Goal: Find specific page/section: Find specific page/section

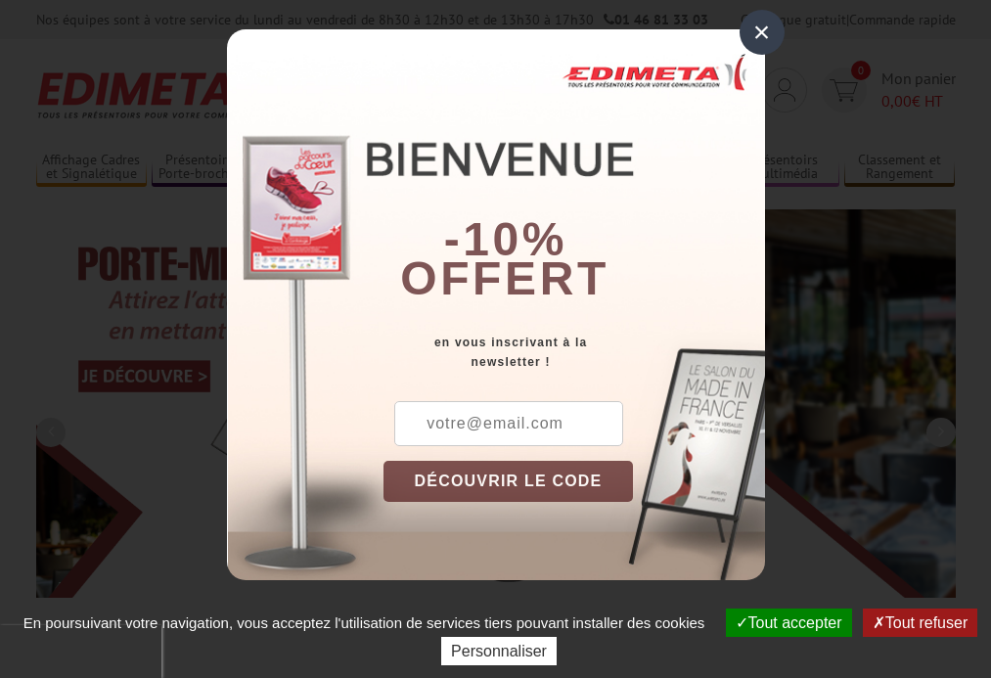
click at [786, 622] on button "Tout accepter" at bounding box center [789, 623] width 126 height 28
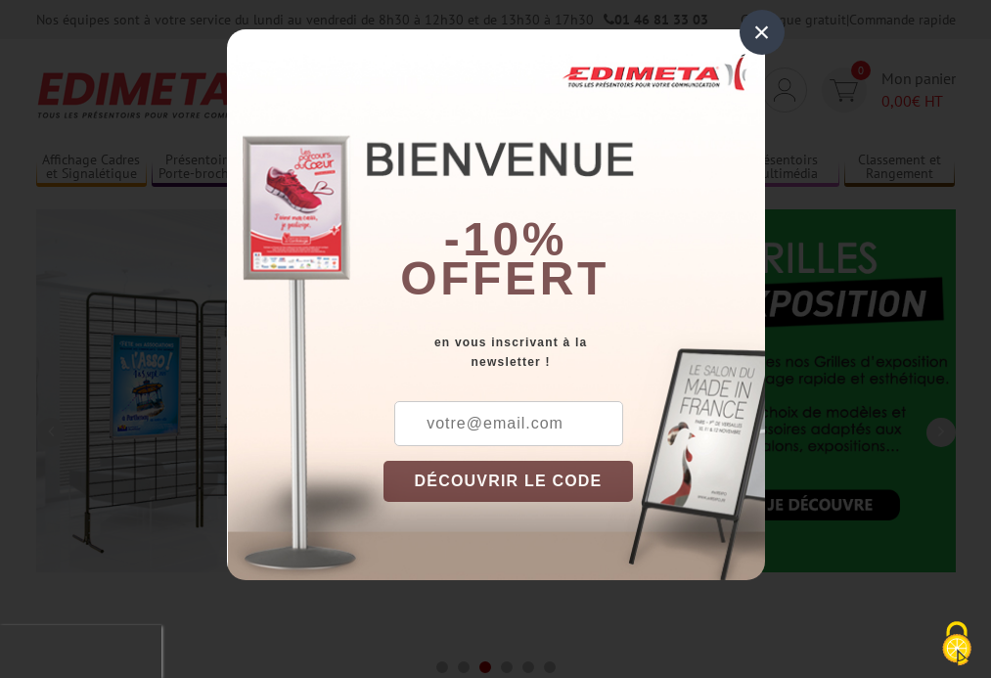
click at [761, 32] on div "×" at bounding box center [762, 32] width 45 height 45
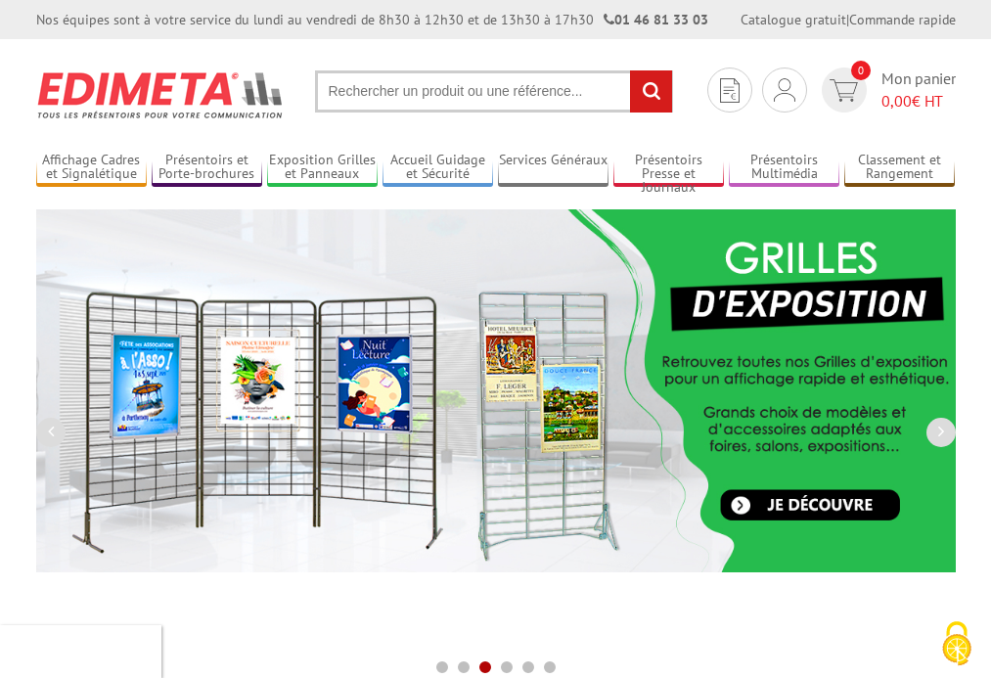
click at [0, 0] on div "Nos équipes sont à votre service du lundi au vendredi de 8h30 à 12h30 et de 13h…" at bounding box center [495, 19] width 991 height 39
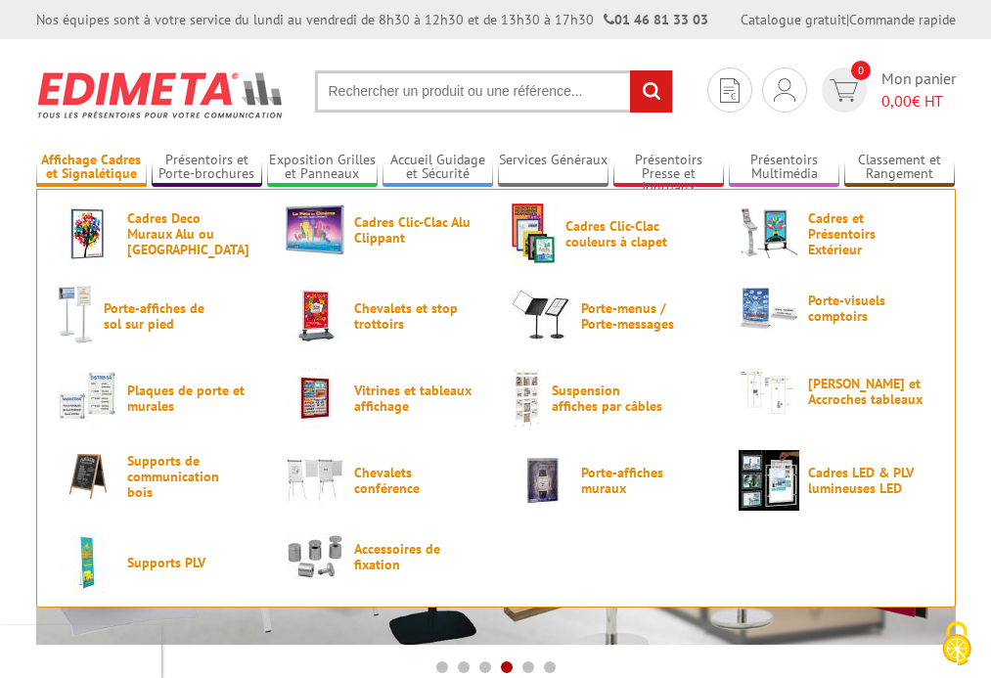
click at [91, 167] on link "Affichage Cadres et Signalétique" at bounding box center [91, 168] width 111 height 32
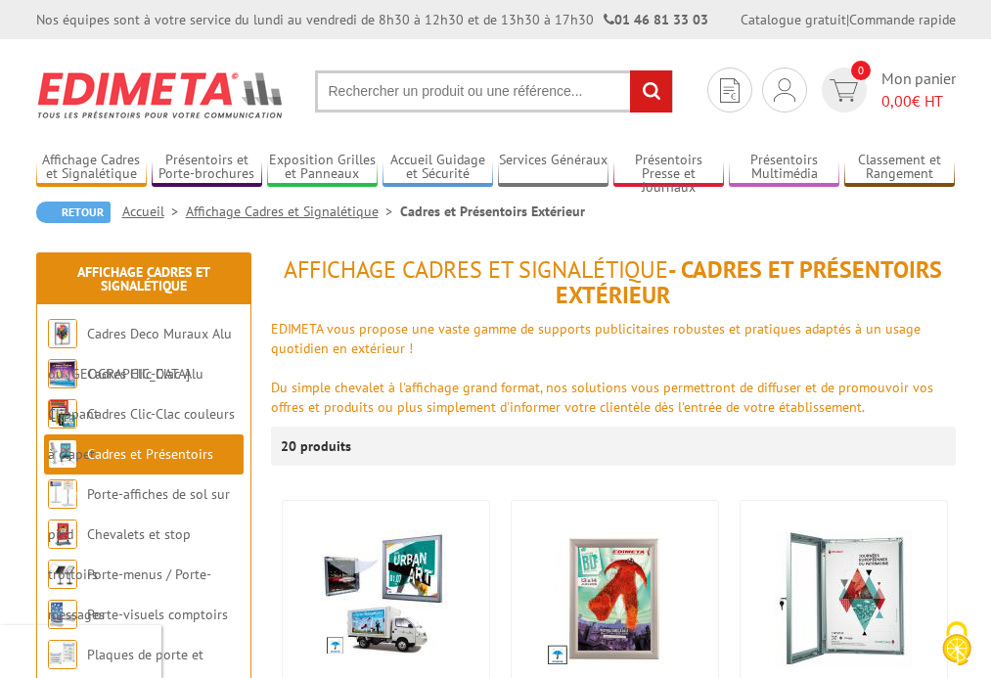
scroll to position [63, 0]
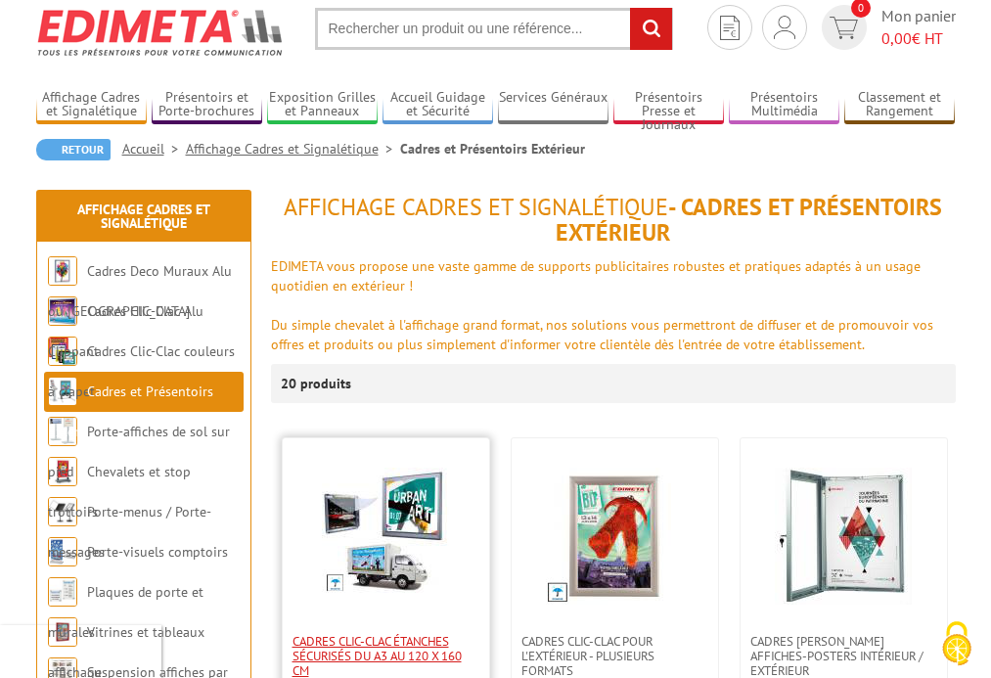
click at [386, 656] on span "Cadres Clic-Clac étanches sécurisés du A3 au 120 x 160 cm" at bounding box center [386, 656] width 187 height 44
